Goal: Information Seeking & Learning: Learn about a topic

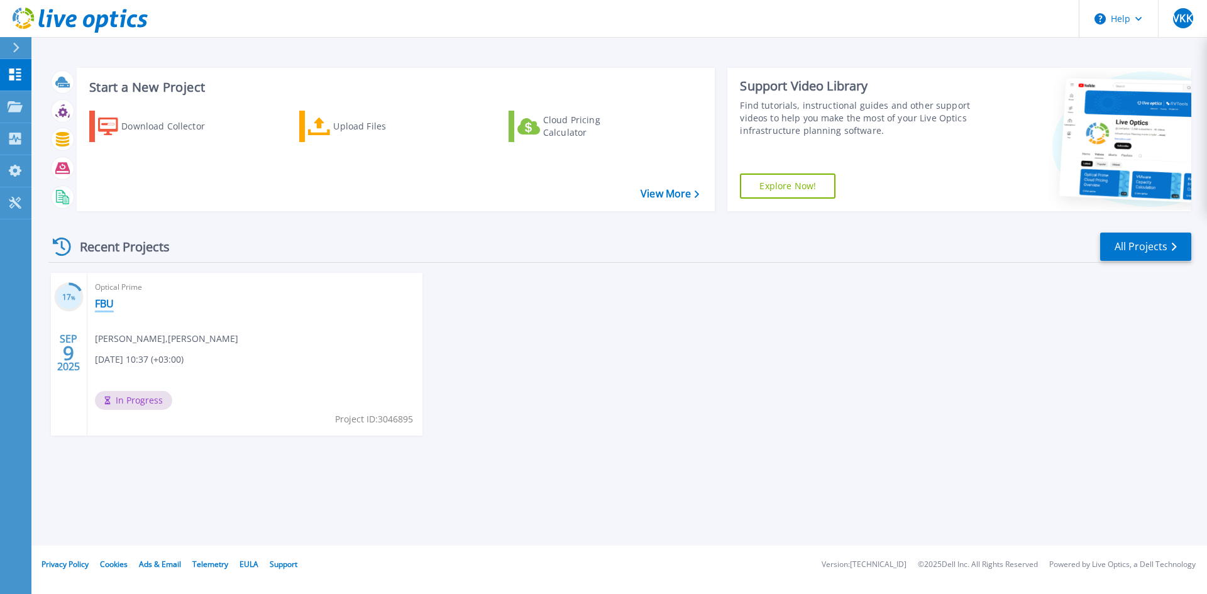
click at [106, 302] on link "FBU" at bounding box center [104, 303] width 19 height 13
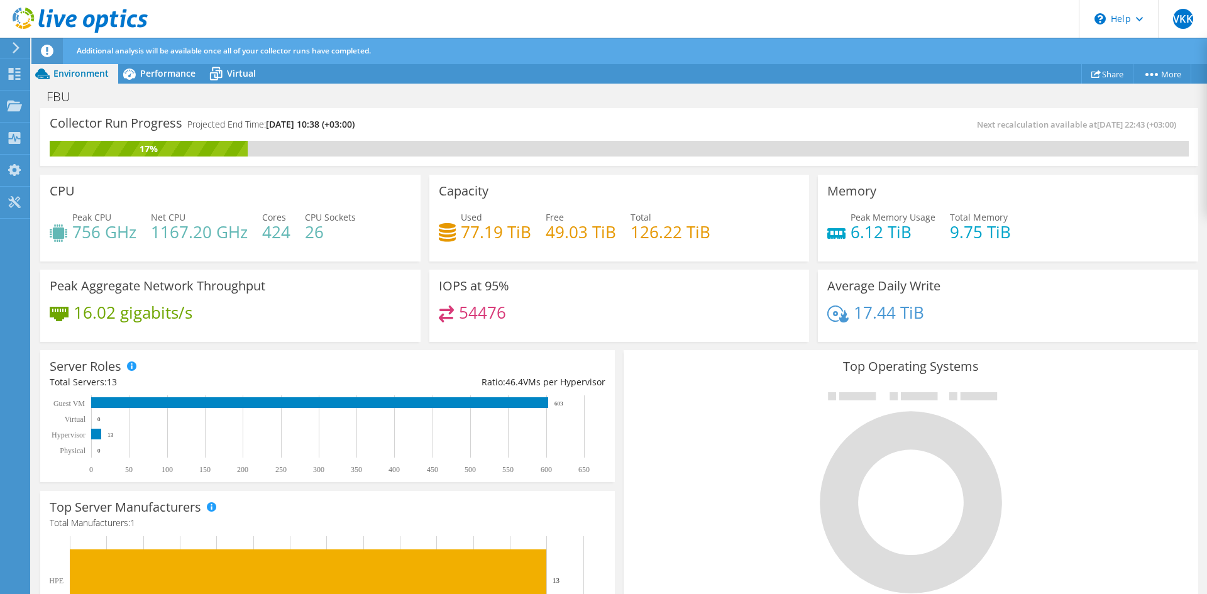
scroll to position [111, 0]
click at [162, 74] on span "Performance" at bounding box center [167, 73] width 55 height 12
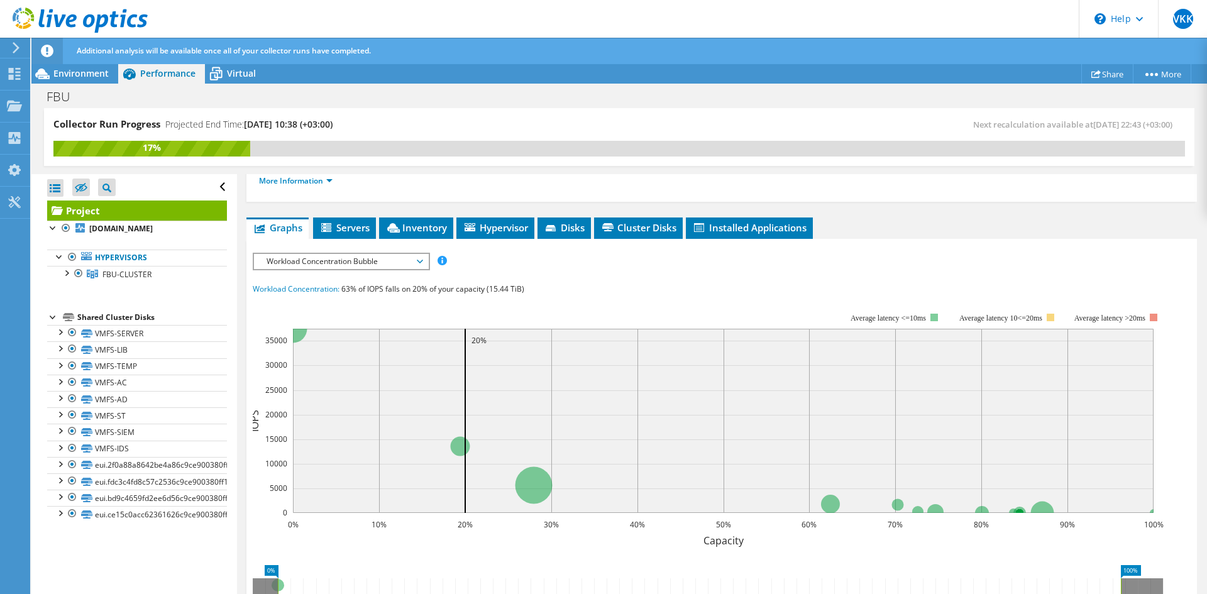
scroll to position [181, 0]
click at [402, 265] on span "Workload Concentration Bubble" at bounding box center [341, 260] width 162 height 15
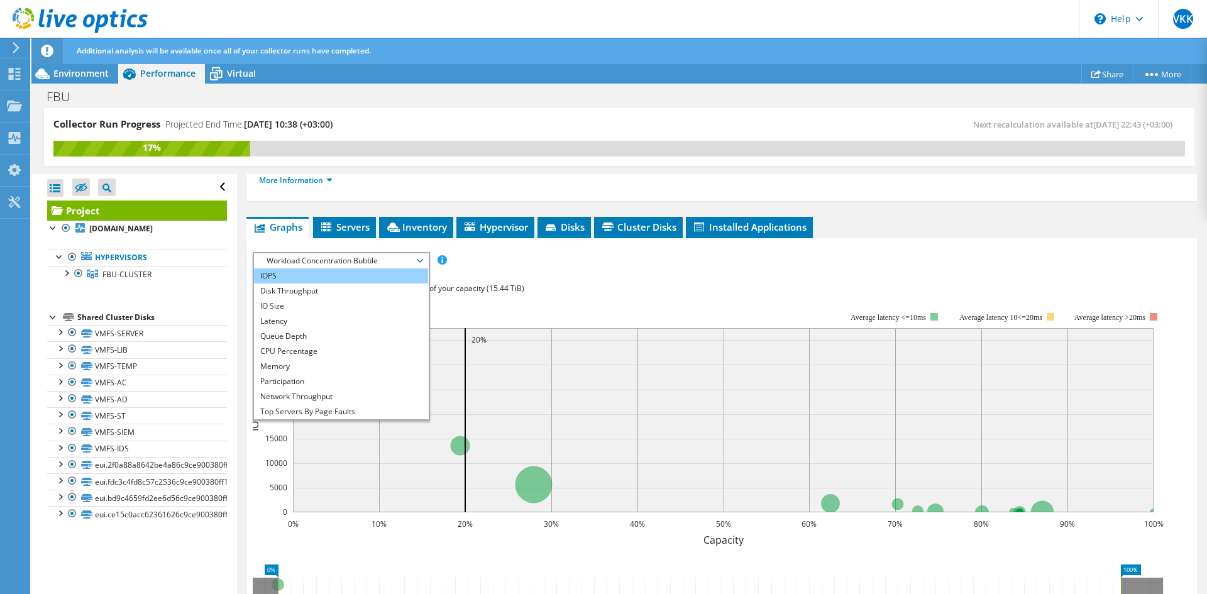
click at [317, 274] on li "IOPS" at bounding box center [341, 275] width 174 height 15
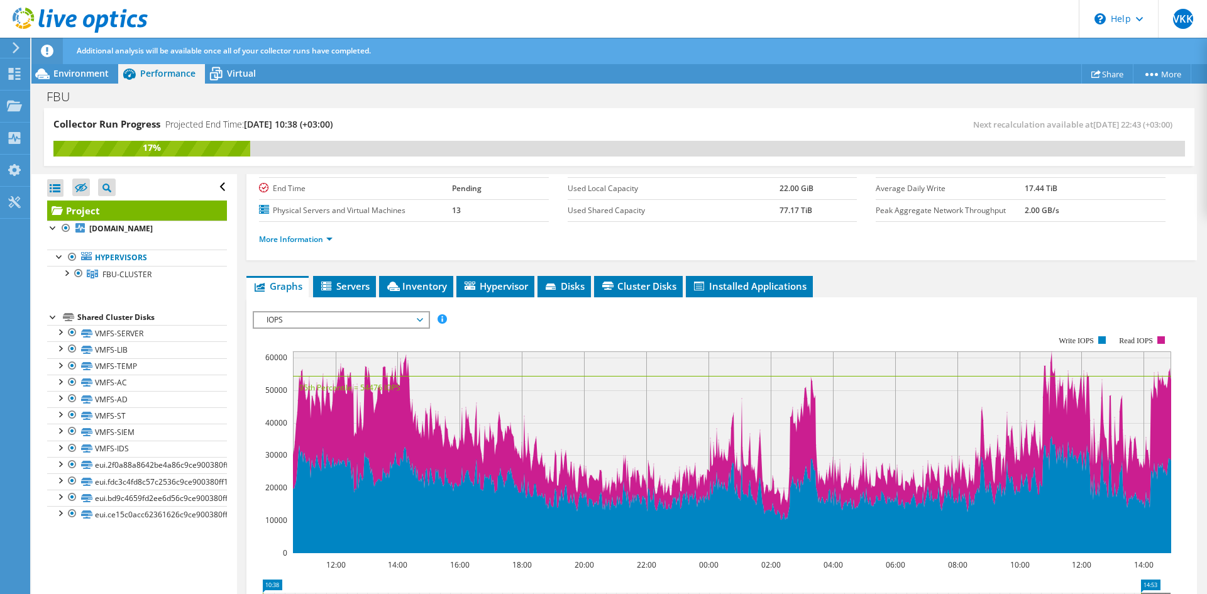
scroll to position [121, 0]
click at [353, 314] on span "IOPS" at bounding box center [341, 320] width 162 height 15
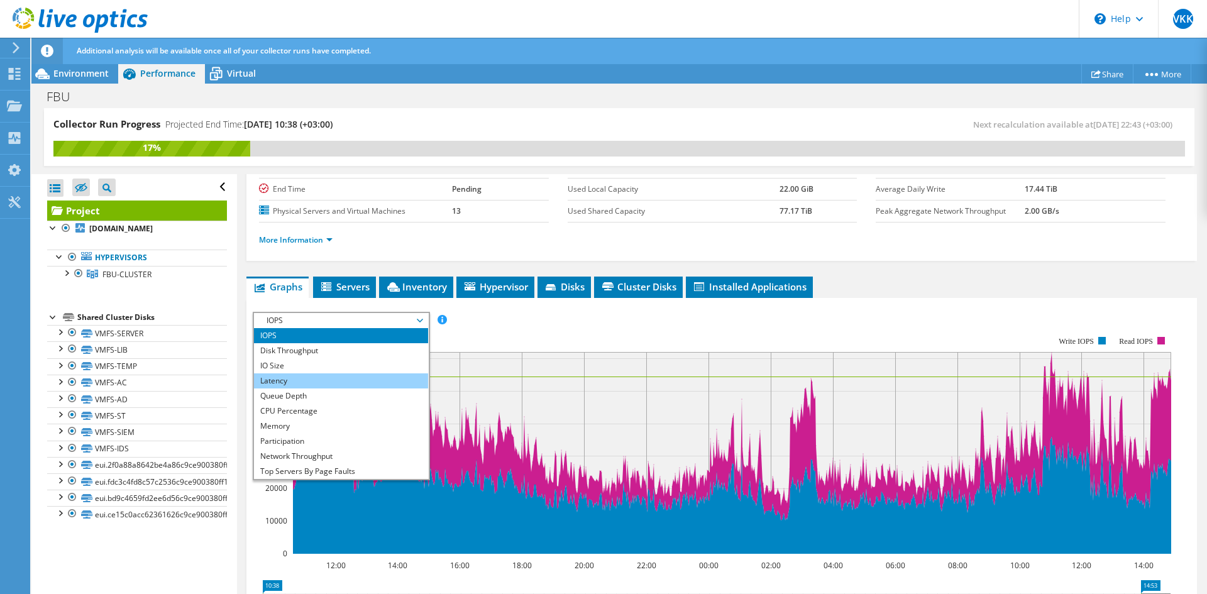
click at [300, 377] on li "Latency" at bounding box center [341, 381] width 174 height 15
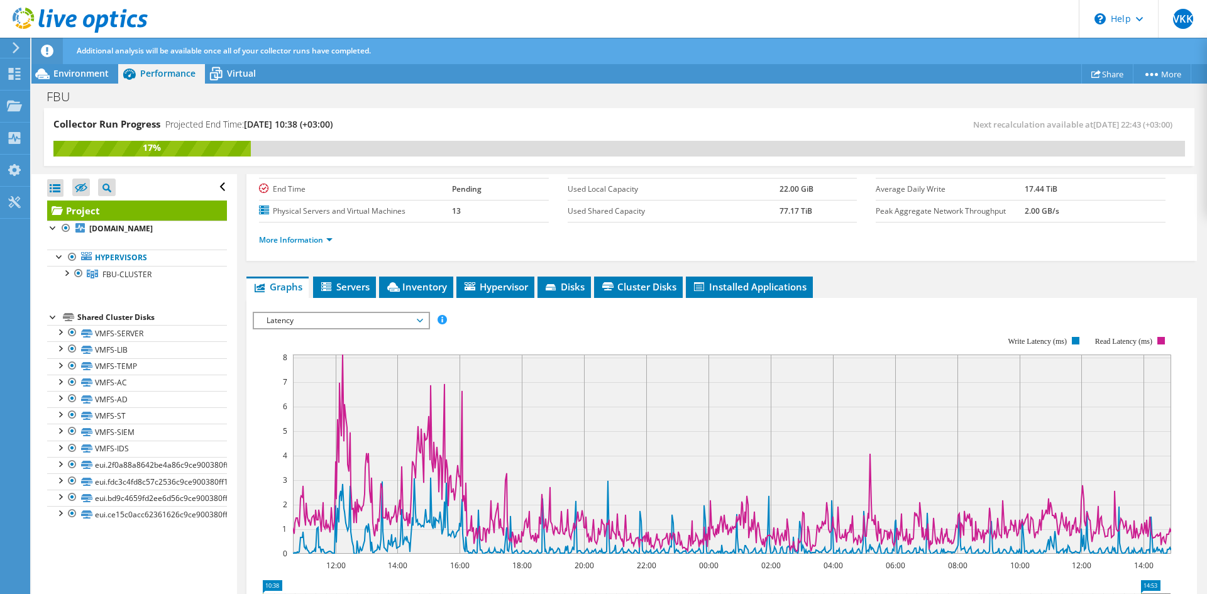
click at [348, 320] on span "Latency" at bounding box center [341, 320] width 162 height 15
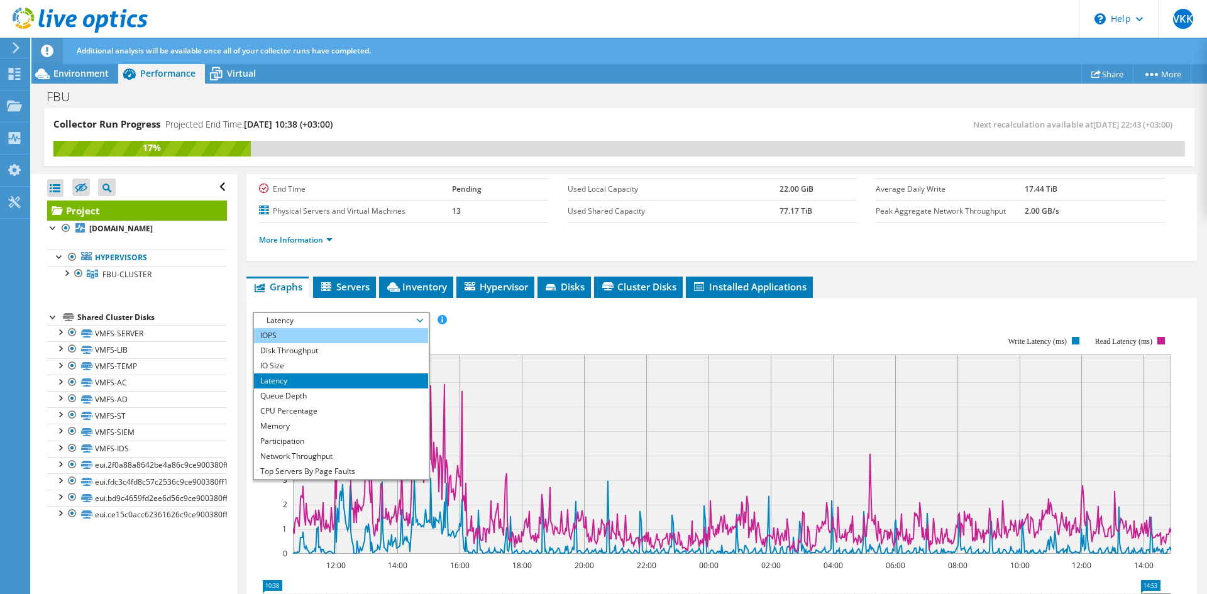
click at [336, 334] on li "IOPS" at bounding box center [341, 335] width 174 height 15
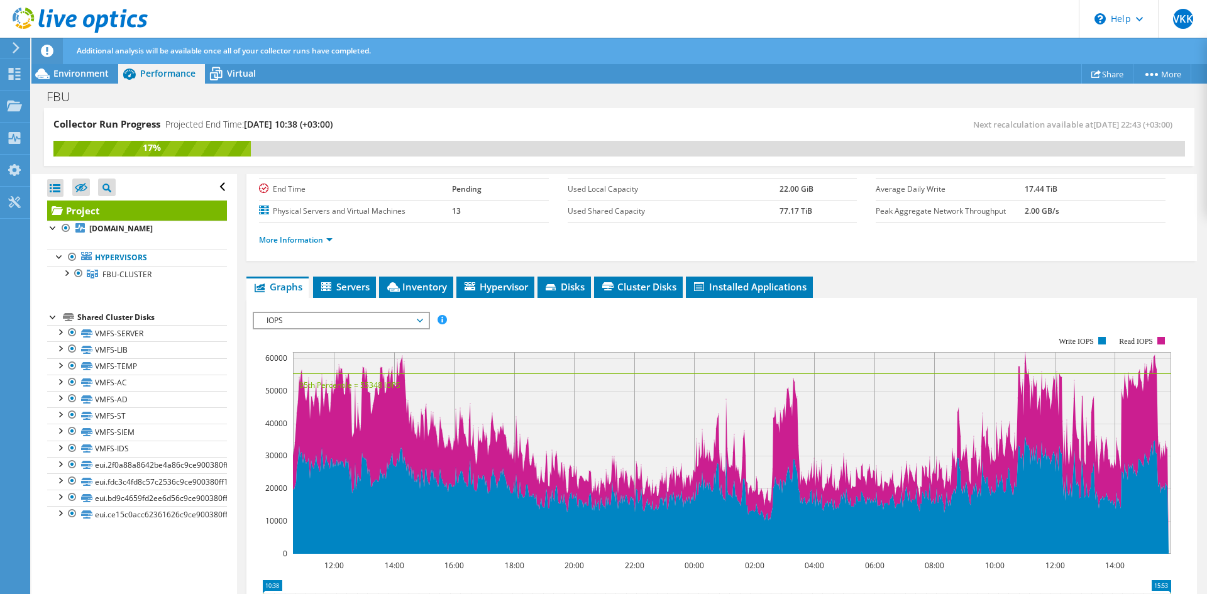
click at [369, 321] on span "IOPS" at bounding box center [341, 320] width 162 height 15
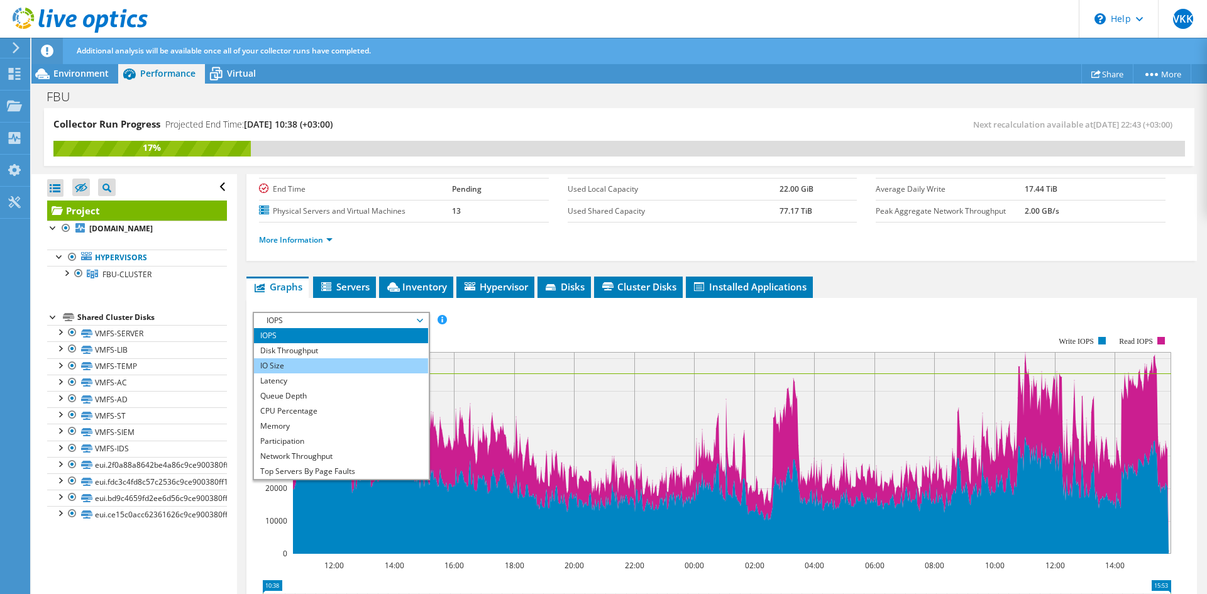
click at [347, 368] on li "IO Size" at bounding box center [341, 365] width 174 height 15
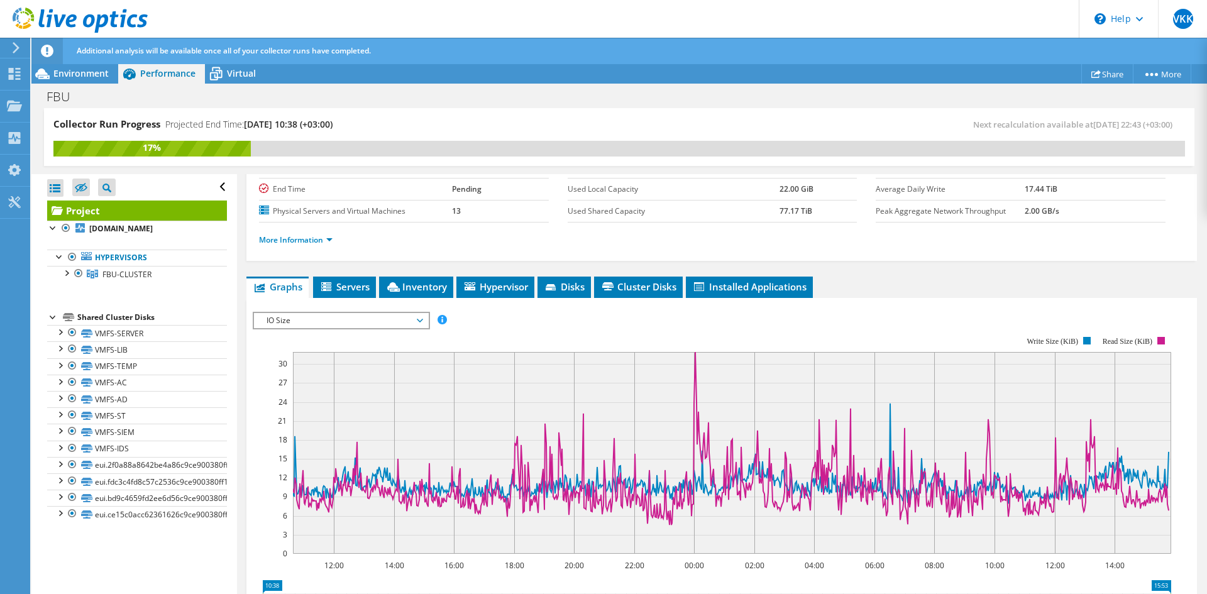
click at [399, 154] on div "17%" at bounding box center [619, 149] width 1132 height 16
click at [645, 38] on div "Additional analysis will be available once all of your collector runs have comp…" at bounding box center [643, 51] width 1138 height 26
click at [396, 324] on span "IO Size" at bounding box center [341, 320] width 162 height 15
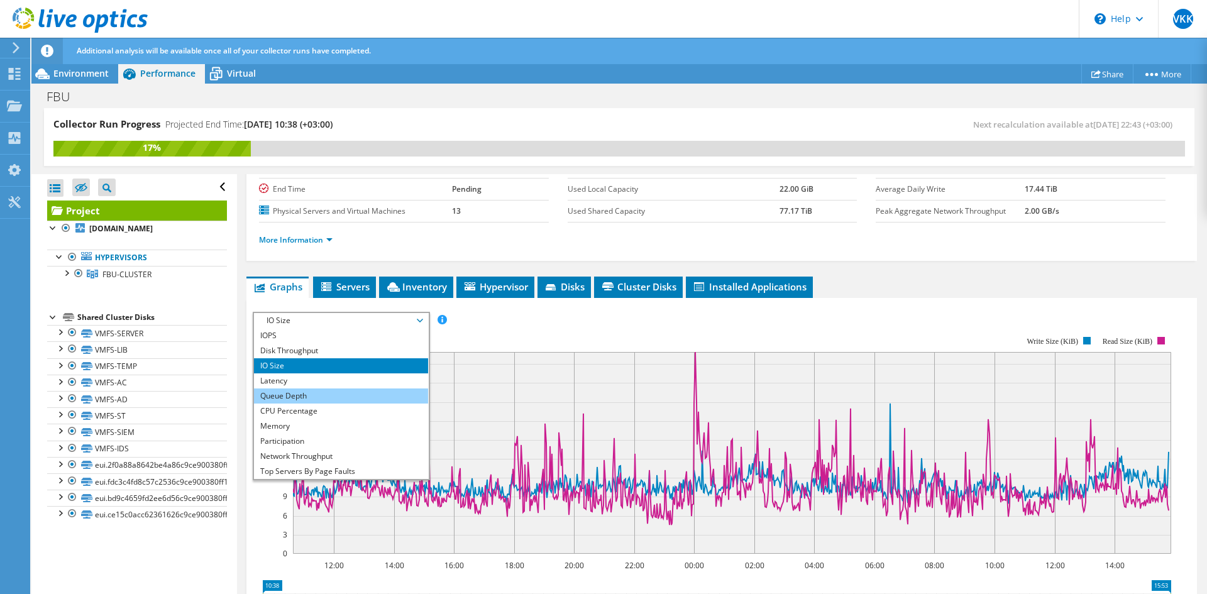
click at [324, 393] on li "Queue Depth" at bounding box center [341, 396] width 174 height 15
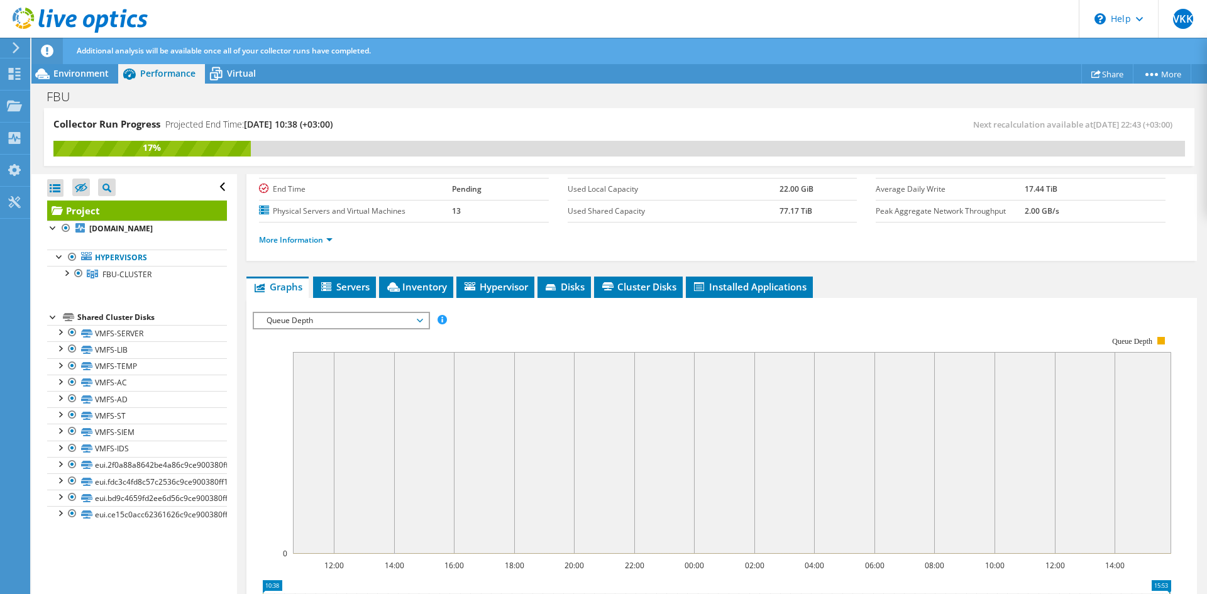
click at [368, 328] on span "Queue Depth" at bounding box center [341, 320] width 162 height 15
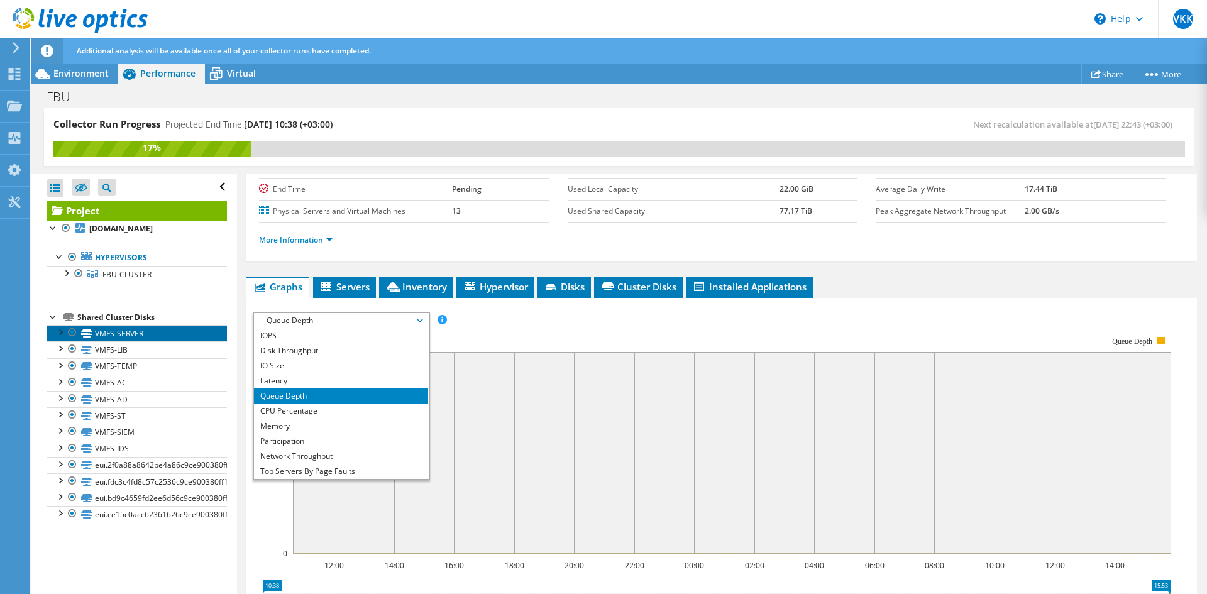
click at [167, 334] on link "VMFS-SERVER" at bounding box center [137, 333] width 180 height 16
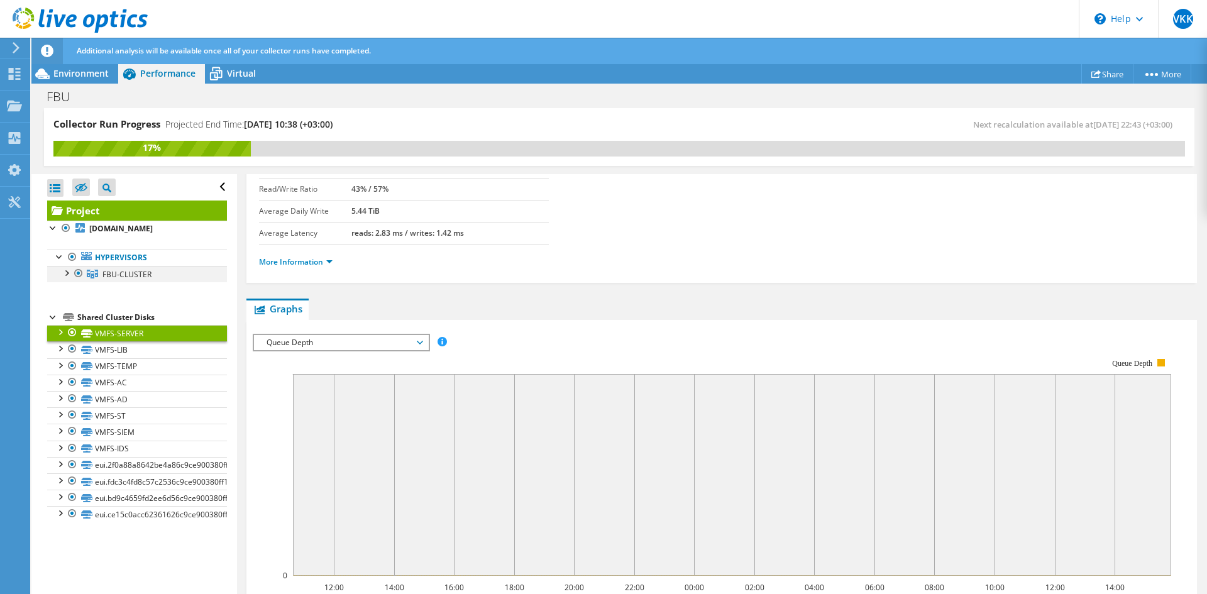
click at [62, 269] on div at bounding box center [66, 272] width 13 height 13
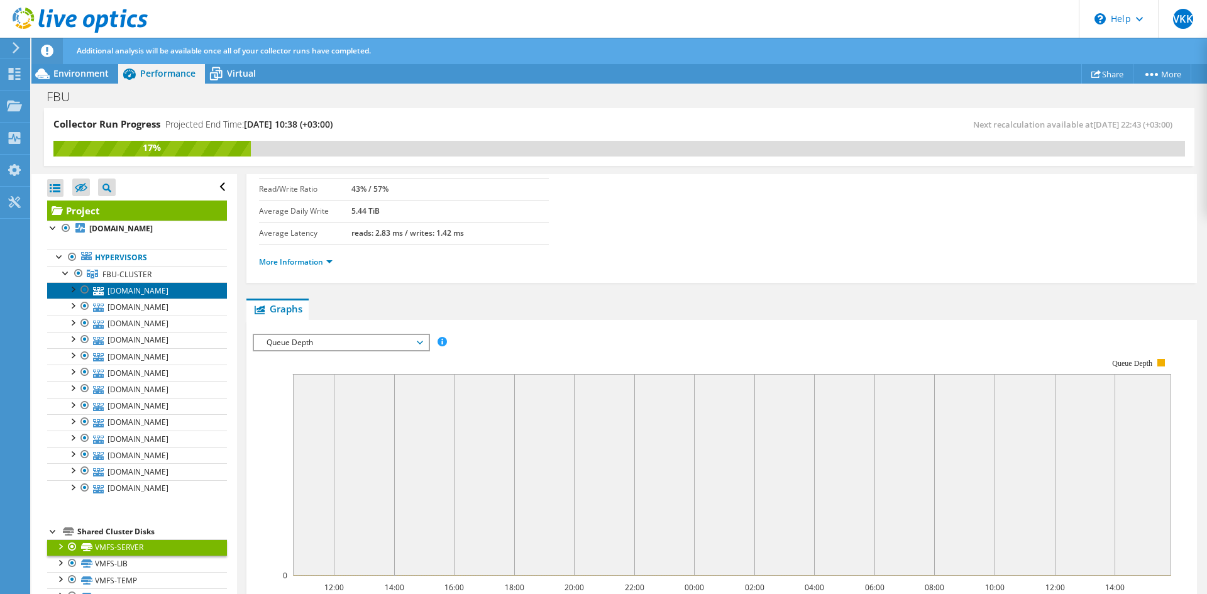
click at [165, 296] on link "[DOMAIN_NAME]" at bounding box center [137, 290] width 180 height 16
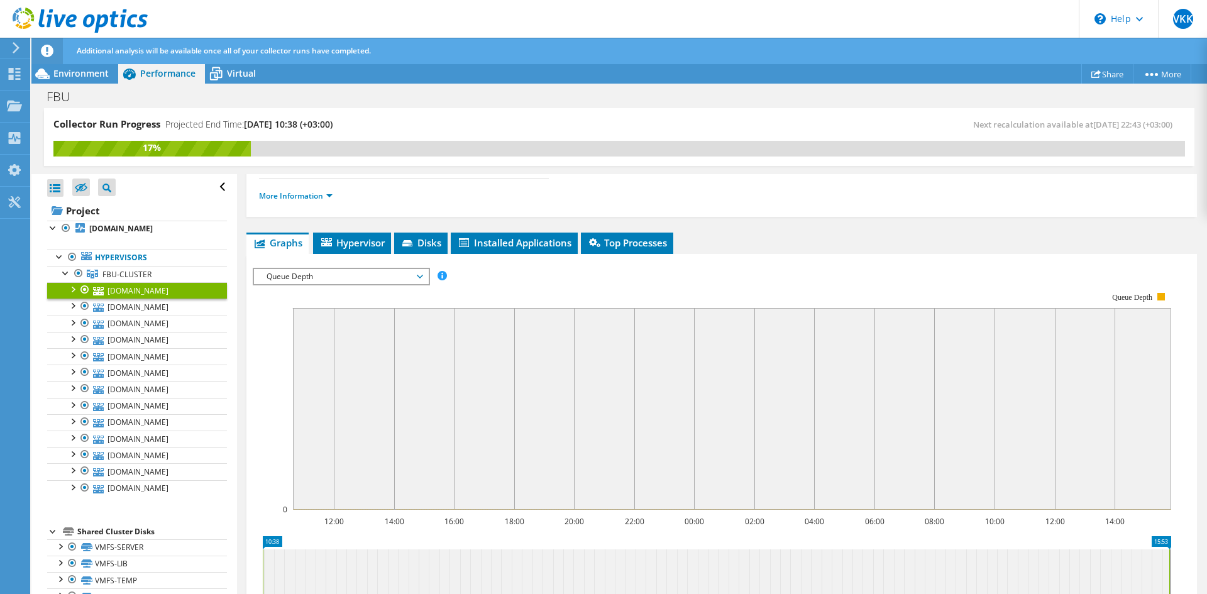
click at [360, 277] on span "Queue Depth" at bounding box center [341, 276] width 162 height 15
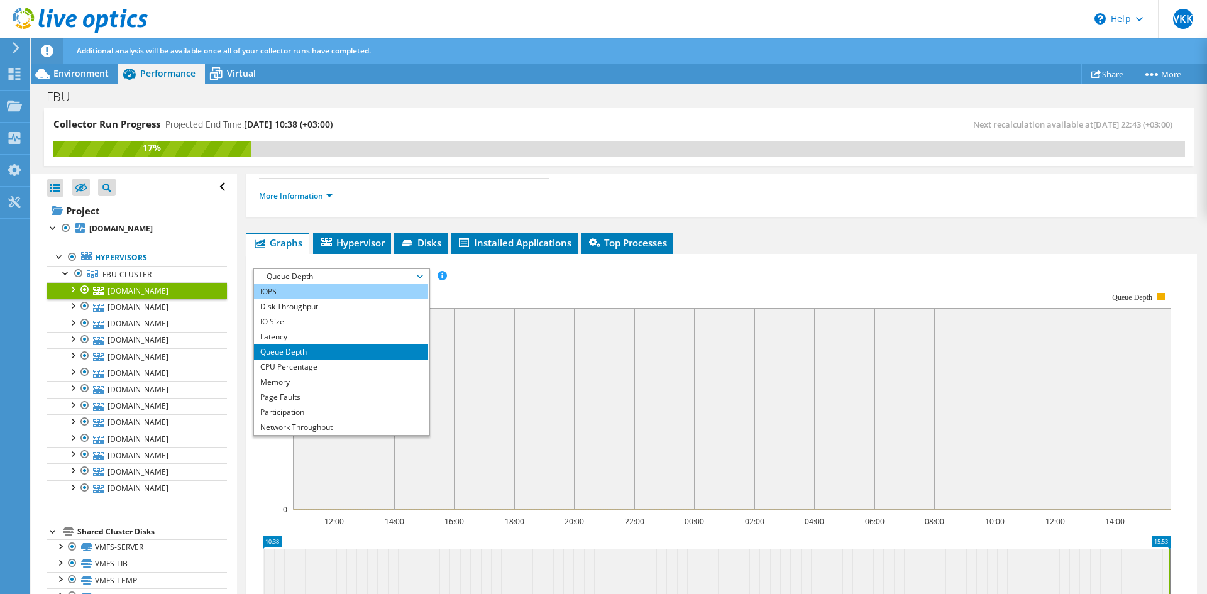
click at [285, 296] on li "IOPS" at bounding box center [341, 291] width 174 height 15
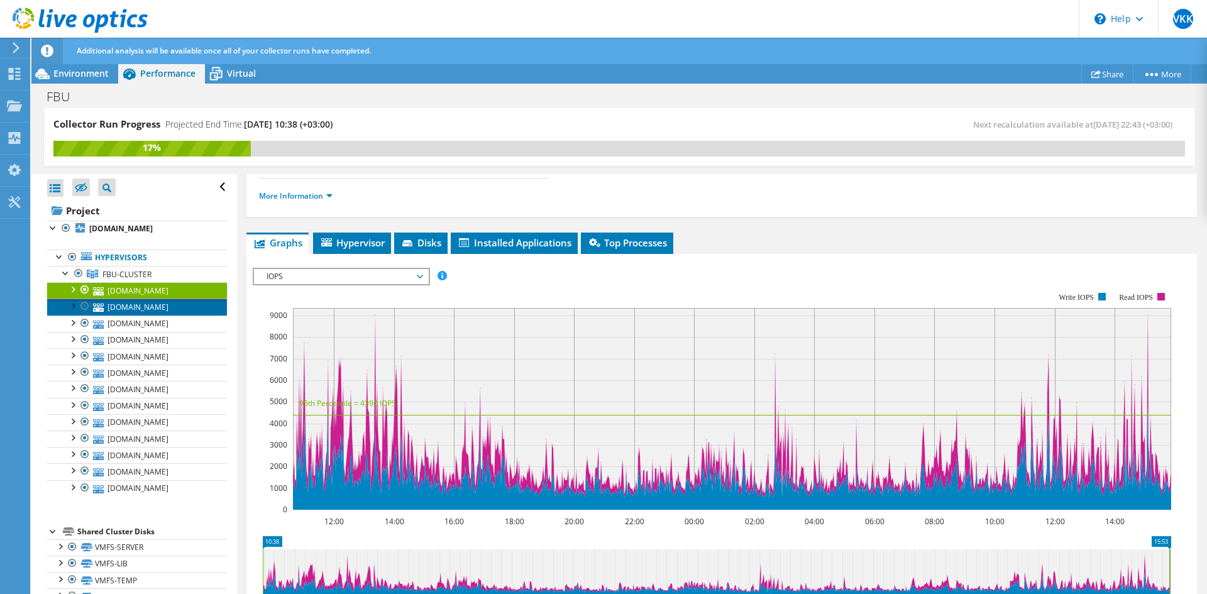
click at [156, 309] on link "[DOMAIN_NAME]" at bounding box center [137, 307] width 180 height 16
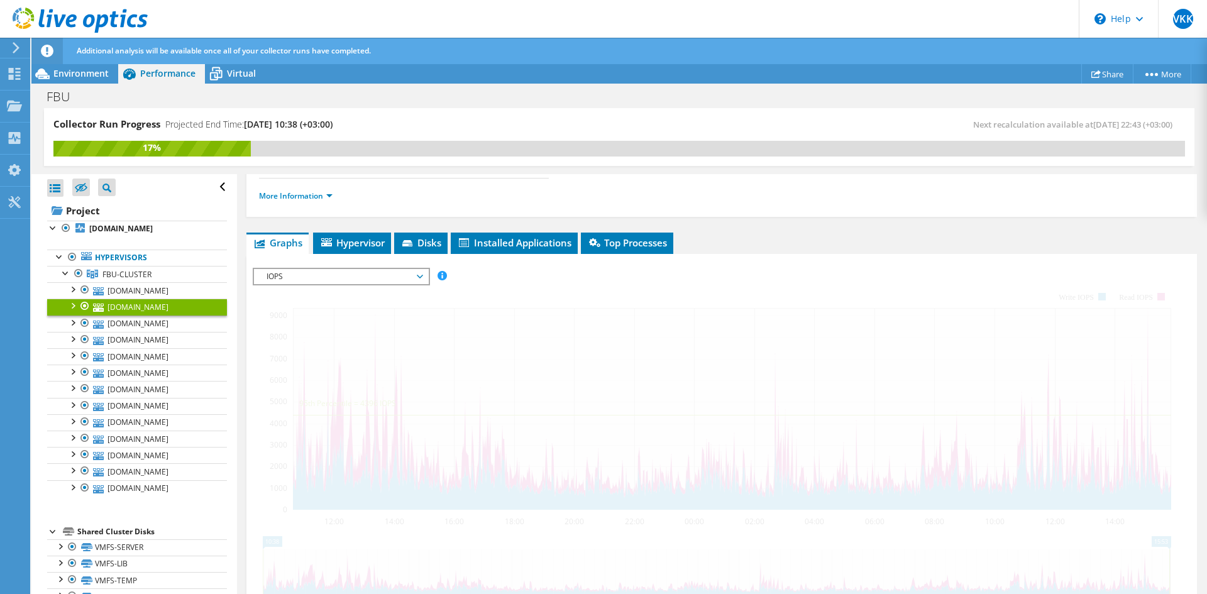
click at [156, 309] on link "[DOMAIN_NAME]" at bounding box center [137, 307] width 180 height 16
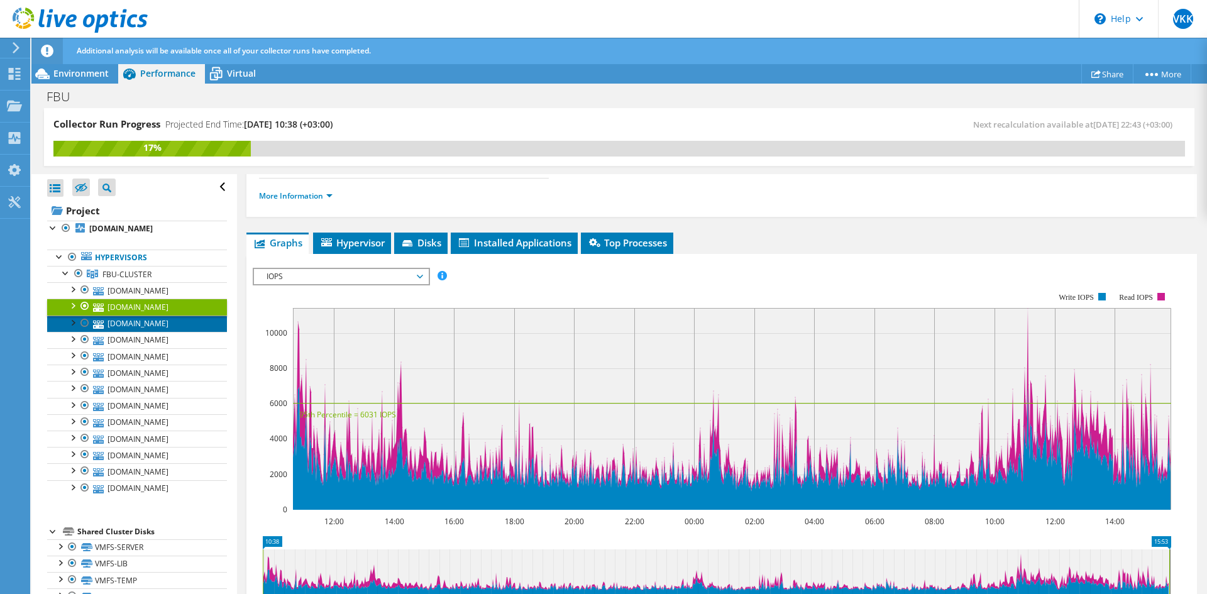
click at [157, 328] on link "[DOMAIN_NAME]" at bounding box center [137, 324] width 180 height 16
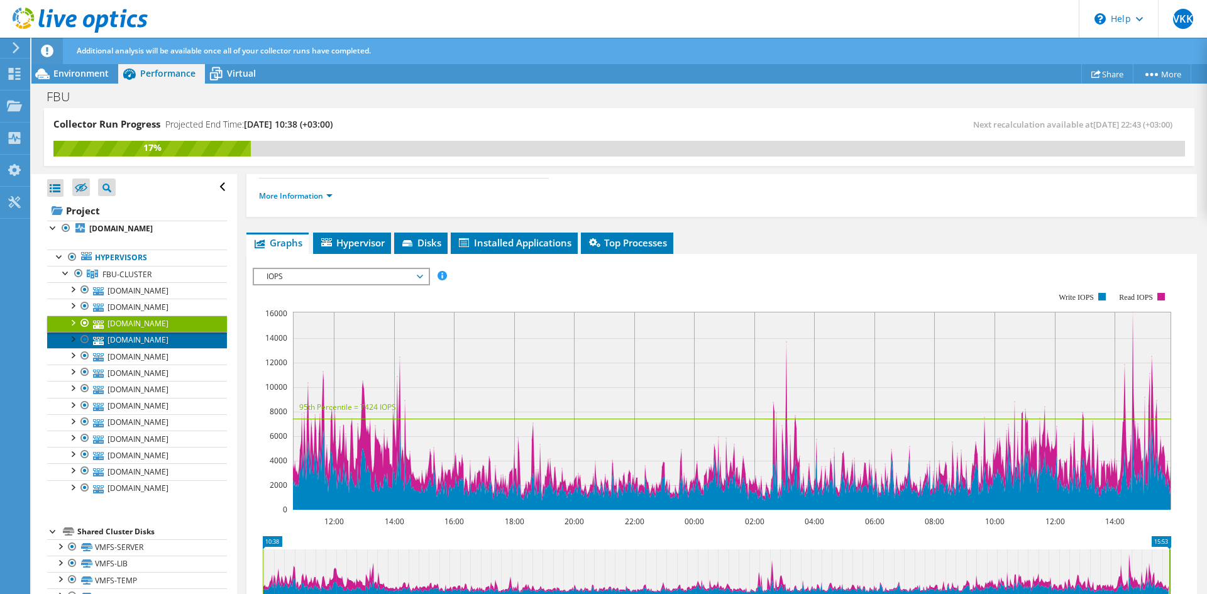
click at [175, 335] on link "[DOMAIN_NAME]" at bounding box center [137, 340] width 180 height 16
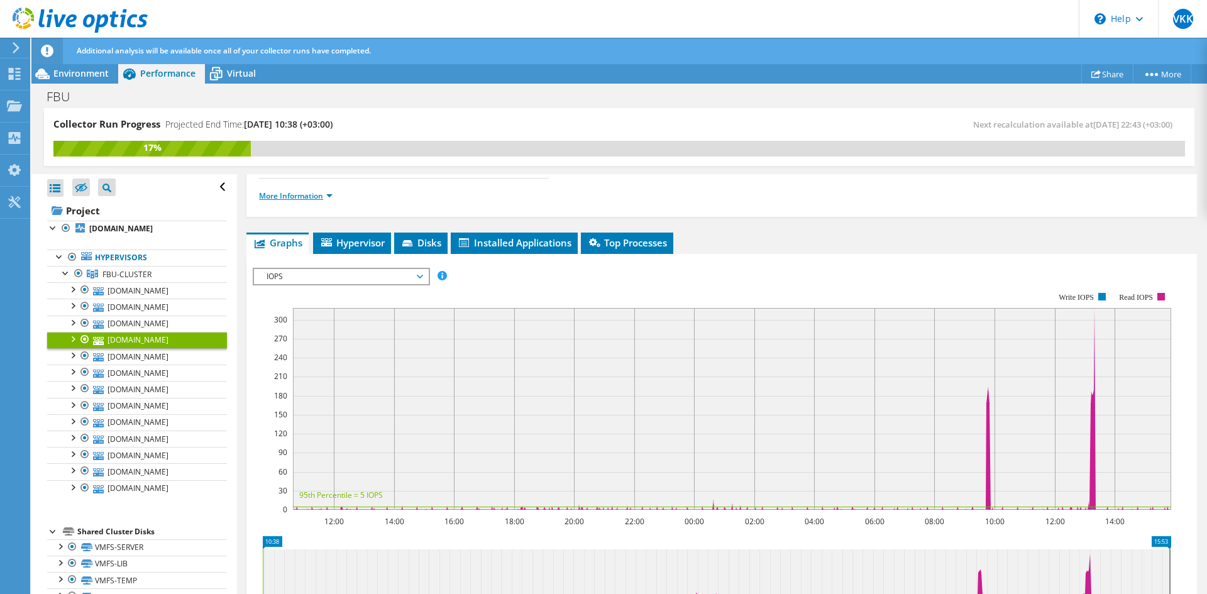
click at [330, 195] on link "More Information" at bounding box center [296, 196] width 74 height 11
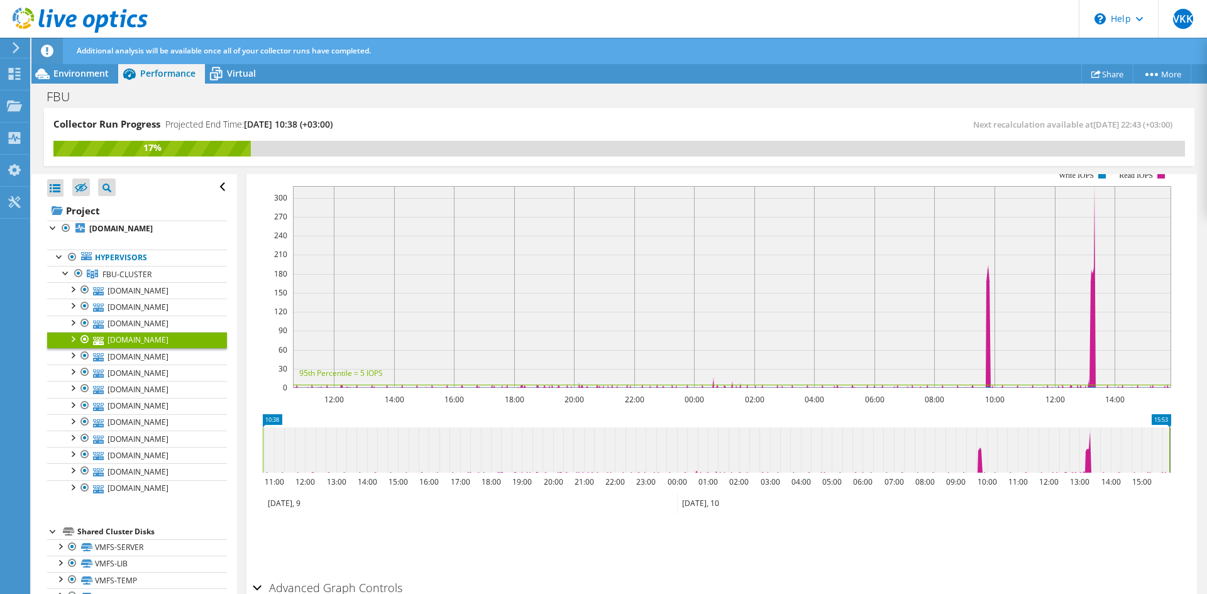
scroll to position [829, 0]
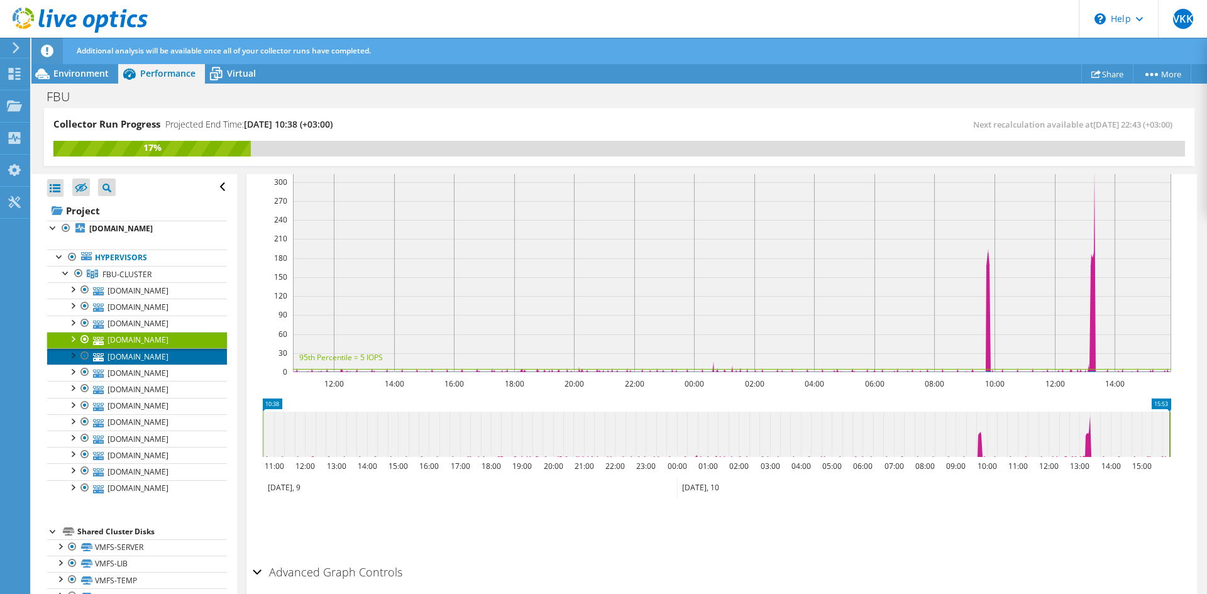
click at [132, 357] on link "[DOMAIN_NAME]" at bounding box center [137, 356] width 180 height 16
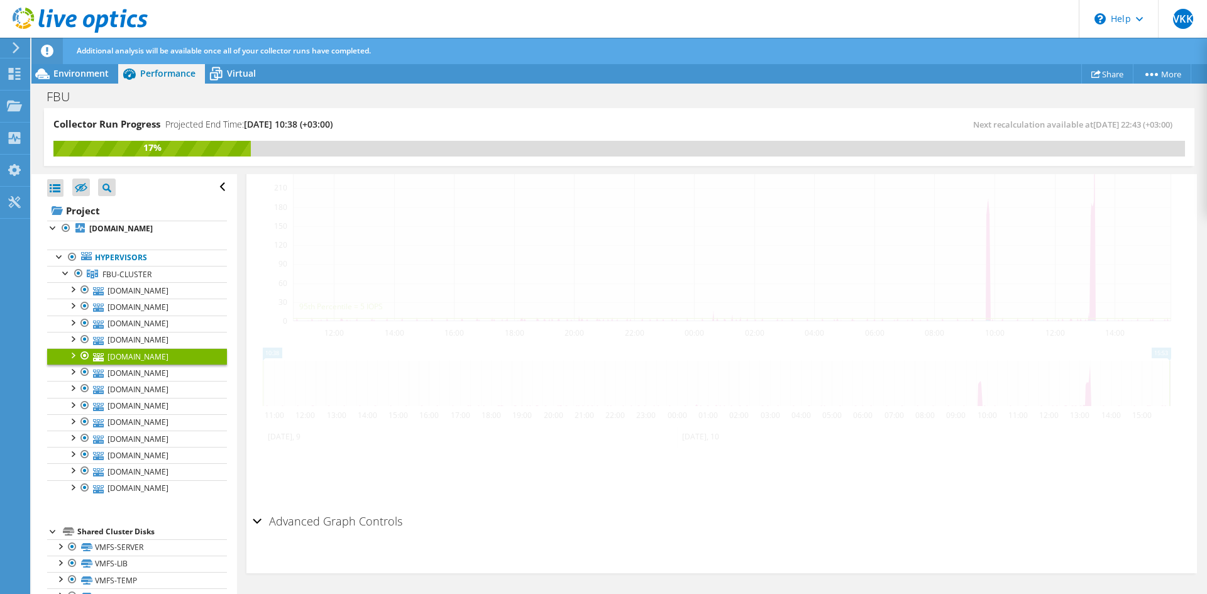
scroll to position [259, 0]
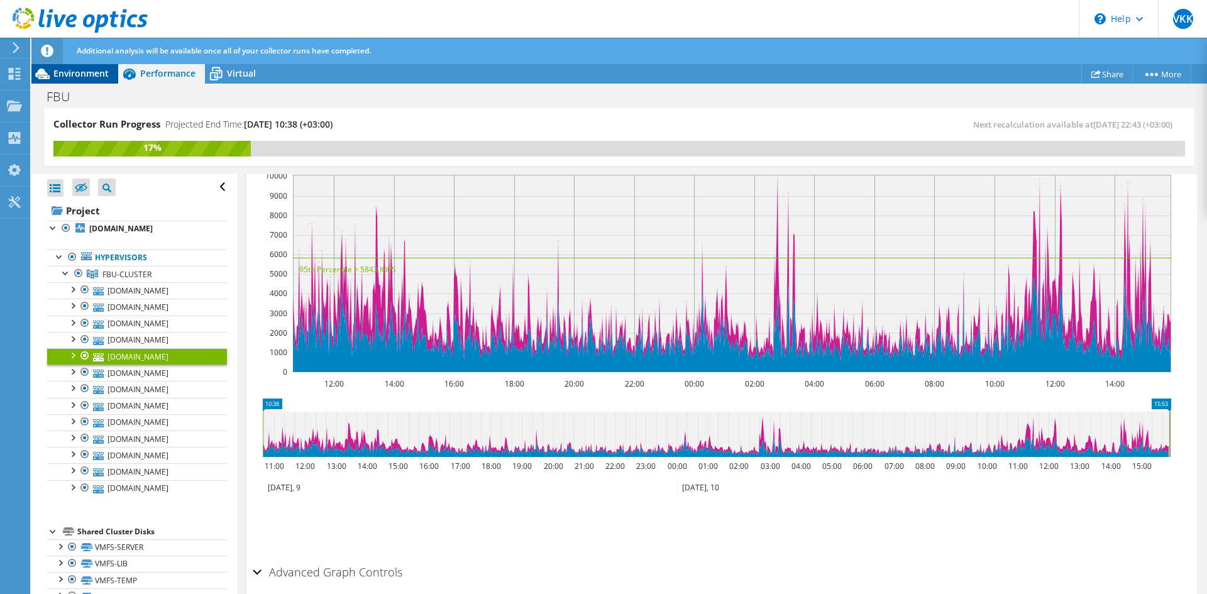
click at [75, 80] on div "Environment" at bounding box center [74, 74] width 87 height 20
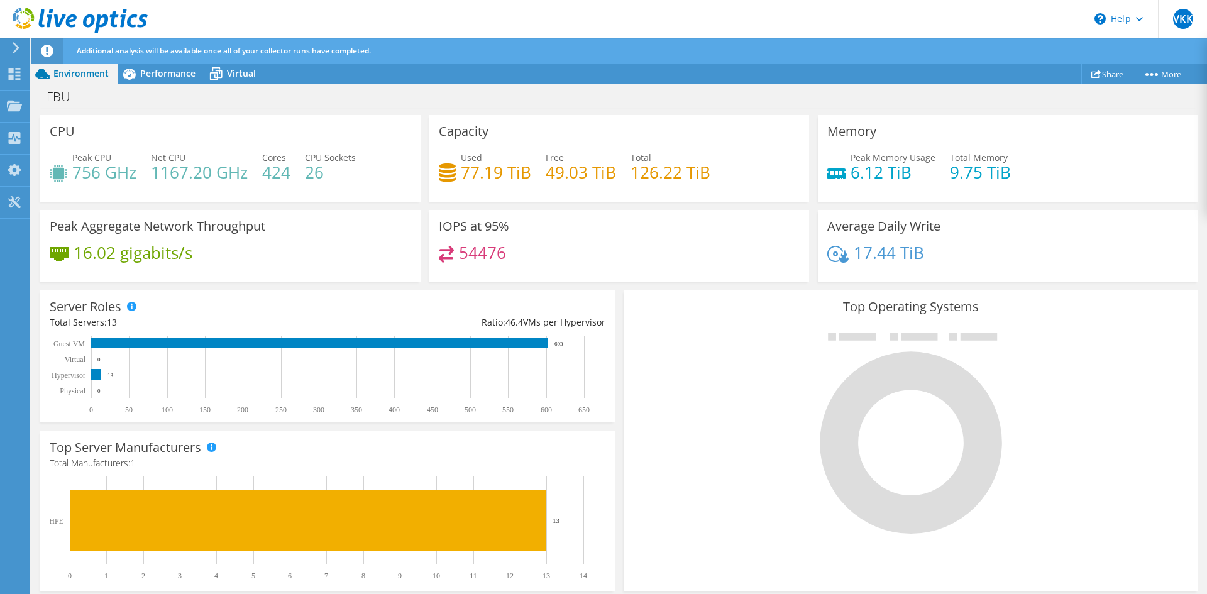
scroll to position [0, 0]
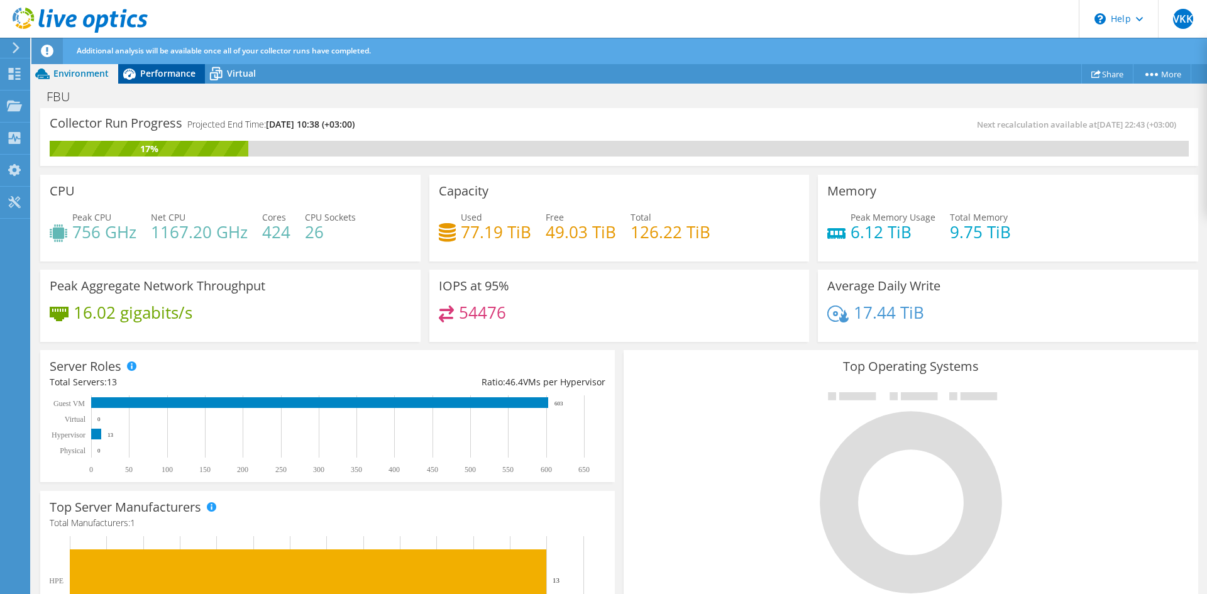
click at [175, 77] on span "Performance" at bounding box center [167, 73] width 55 height 12
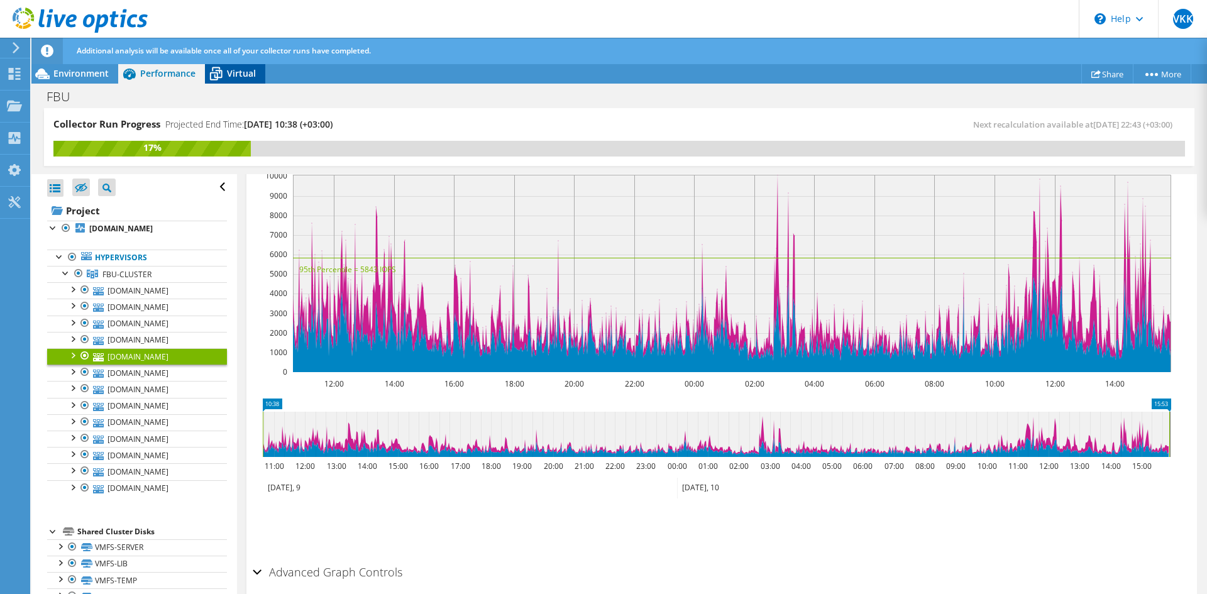
click at [231, 73] on span "Virtual" at bounding box center [241, 73] width 29 height 12
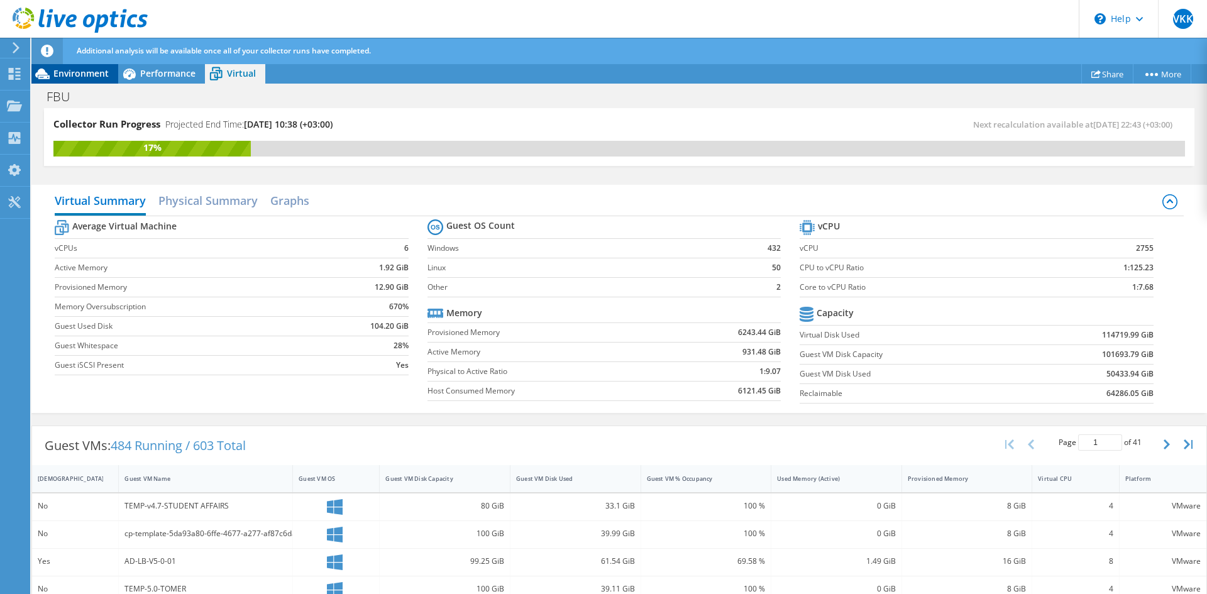
click at [90, 77] on span "Environment" at bounding box center [80, 73] width 55 height 12
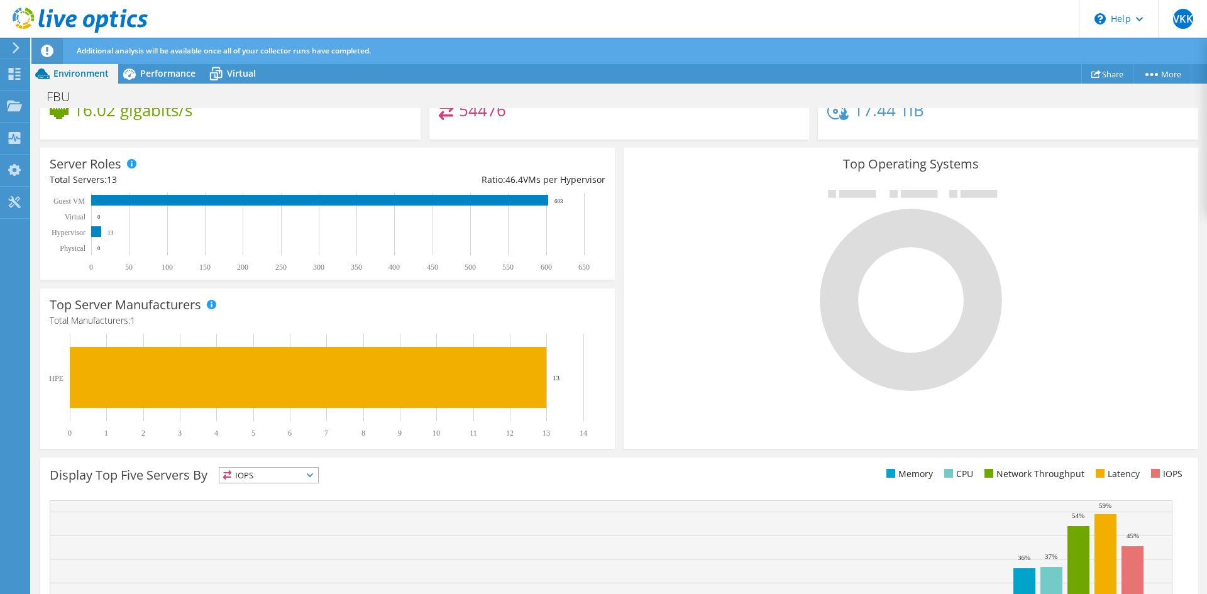
scroll to position [203, 0]
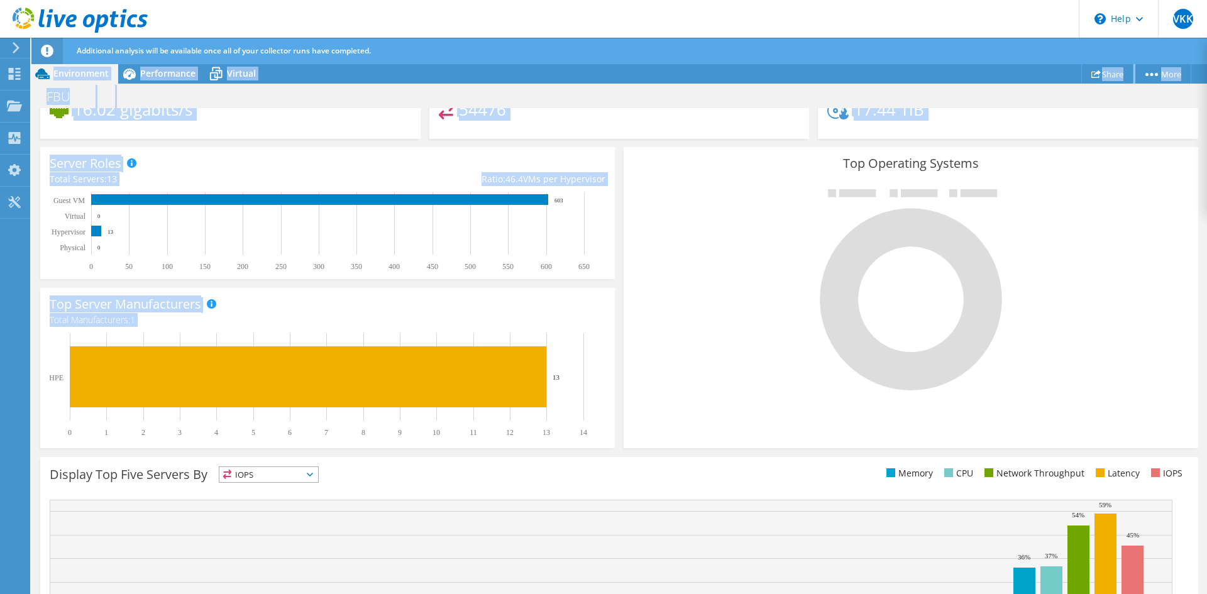
drag, startPoint x: 13, startPoint y: 387, endPoint x: 29, endPoint y: 398, distance: 19.9
click at [34, 399] on div "VKK End User [PERSON_NAME] KOZAN [EMAIL_ADDRESS][DOMAIN_NAME] [PERSON_NAME] My …" at bounding box center [603, 310] width 1207 height 620
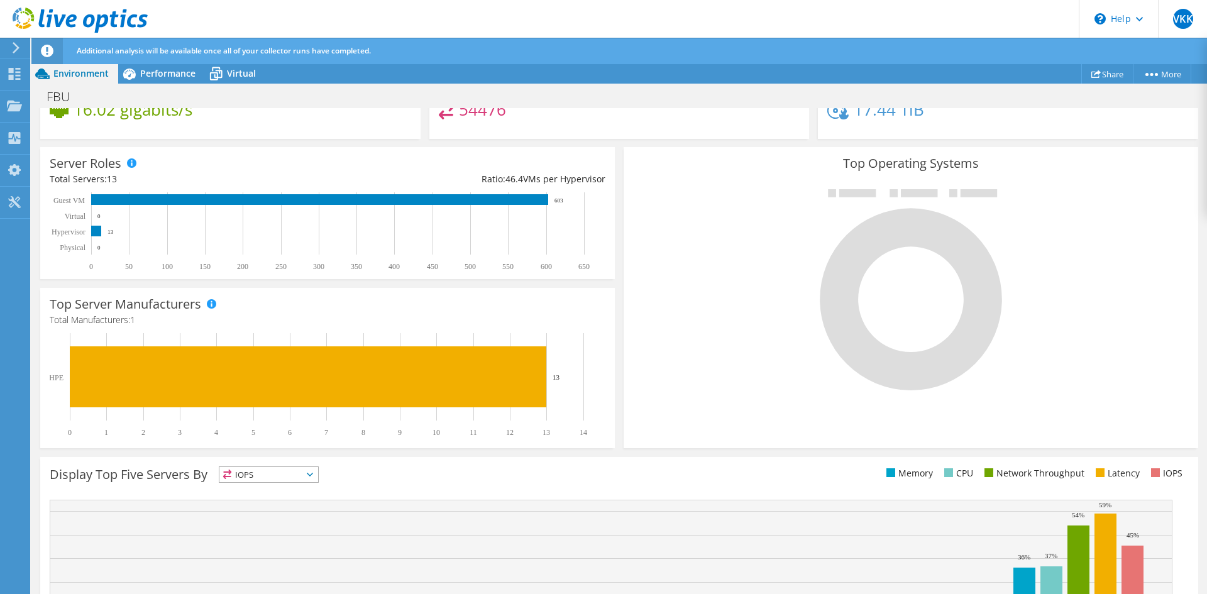
drag, startPoint x: 45, startPoint y: 410, endPoint x: 54, endPoint y: 421, distance: 14.3
click at [54, 421] on div "Top Server Manufacturers Manufacturers are shown for physical servers and hyper…" at bounding box center [327, 368] width 575 height 160
drag, startPoint x: 48, startPoint y: 433, endPoint x: 64, endPoint y: 428, distance: 16.3
click at [64, 428] on div "Top Server Manufacturers Manufacturers are shown for physical servers and hyper…" at bounding box center [327, 368] width 575 height 160
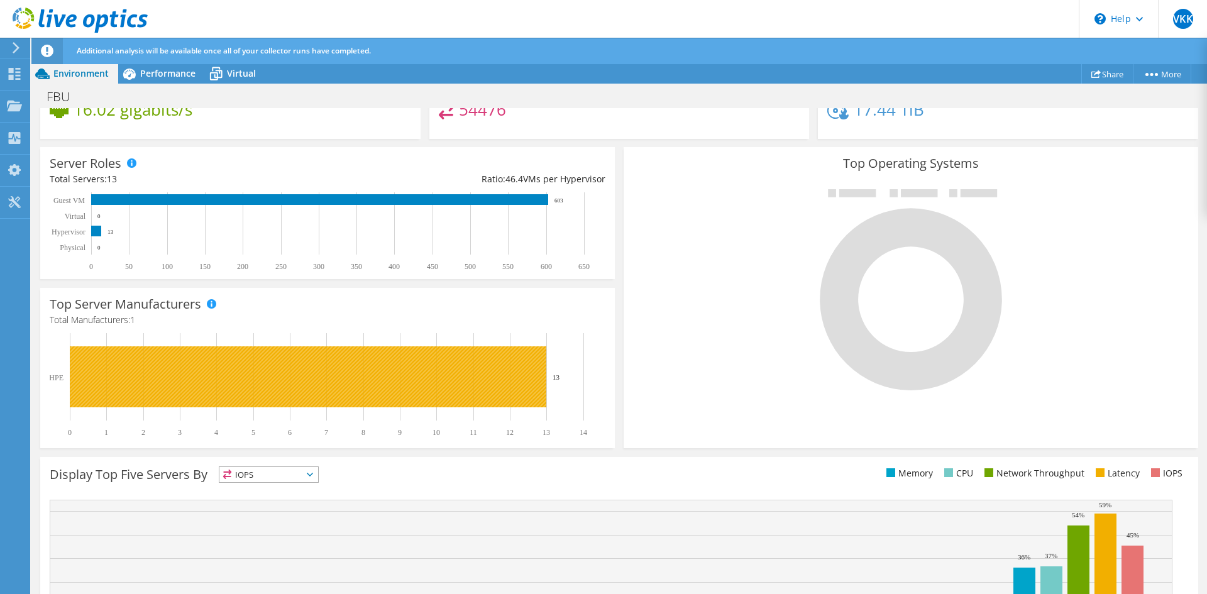
drag, startPoint x: 124, startPoint y: 384, endPoint x: 113, endPoint y: 379, distance: 12.4
click at [123, 385] on rect at bounding box center [308, 376] width 477 height 61
